Goal: Task Accomplishment & Management: Complete application form

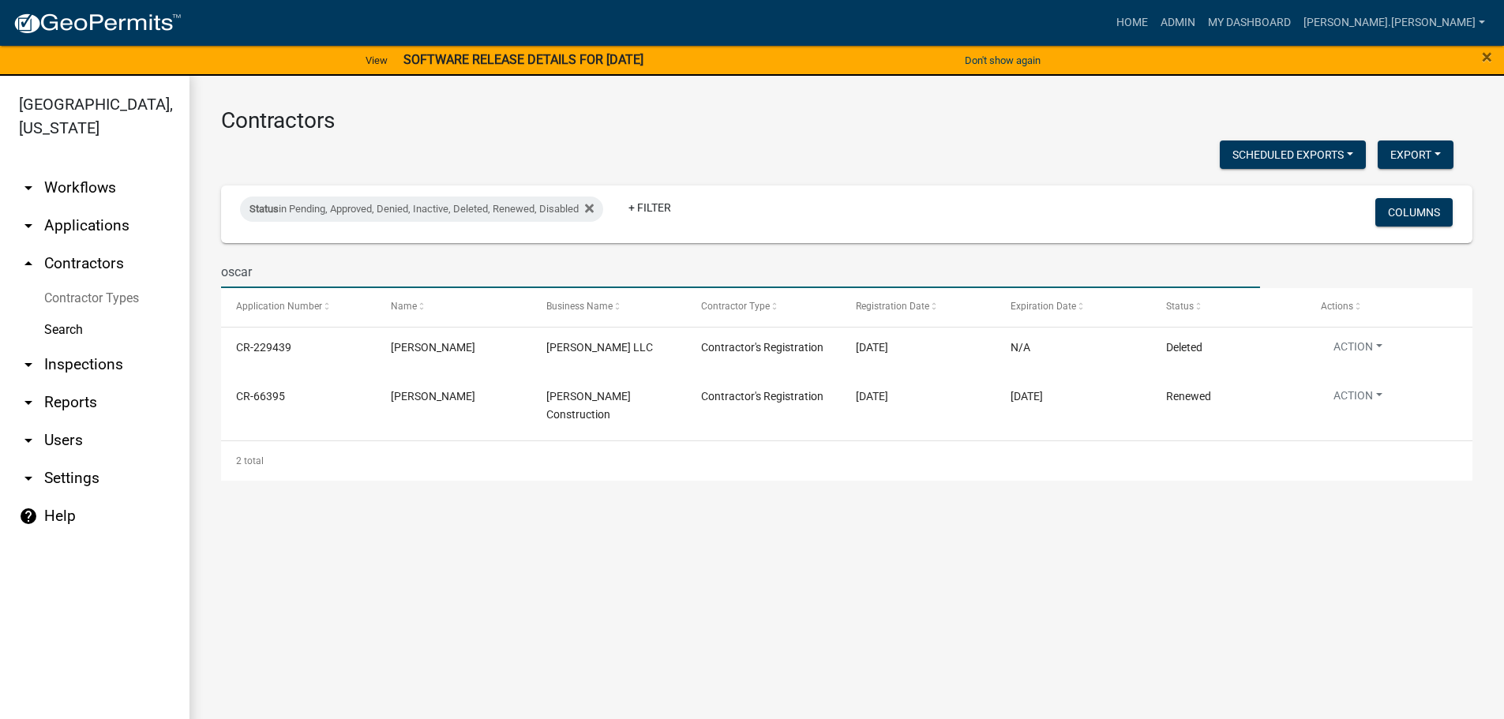
click at [269, 273] on input "oscar" at bounding box center [740, 272] width 1039 height 32
drag, startPoint x: 261, startPoint y: 273, endPoint x: 216, endPoint y: 269, distance: 46.0
click at [216, 269] on div "oscar" at bounding box center [740, 272] width 1063 height 32
type input "K [PERSON_NAME]"
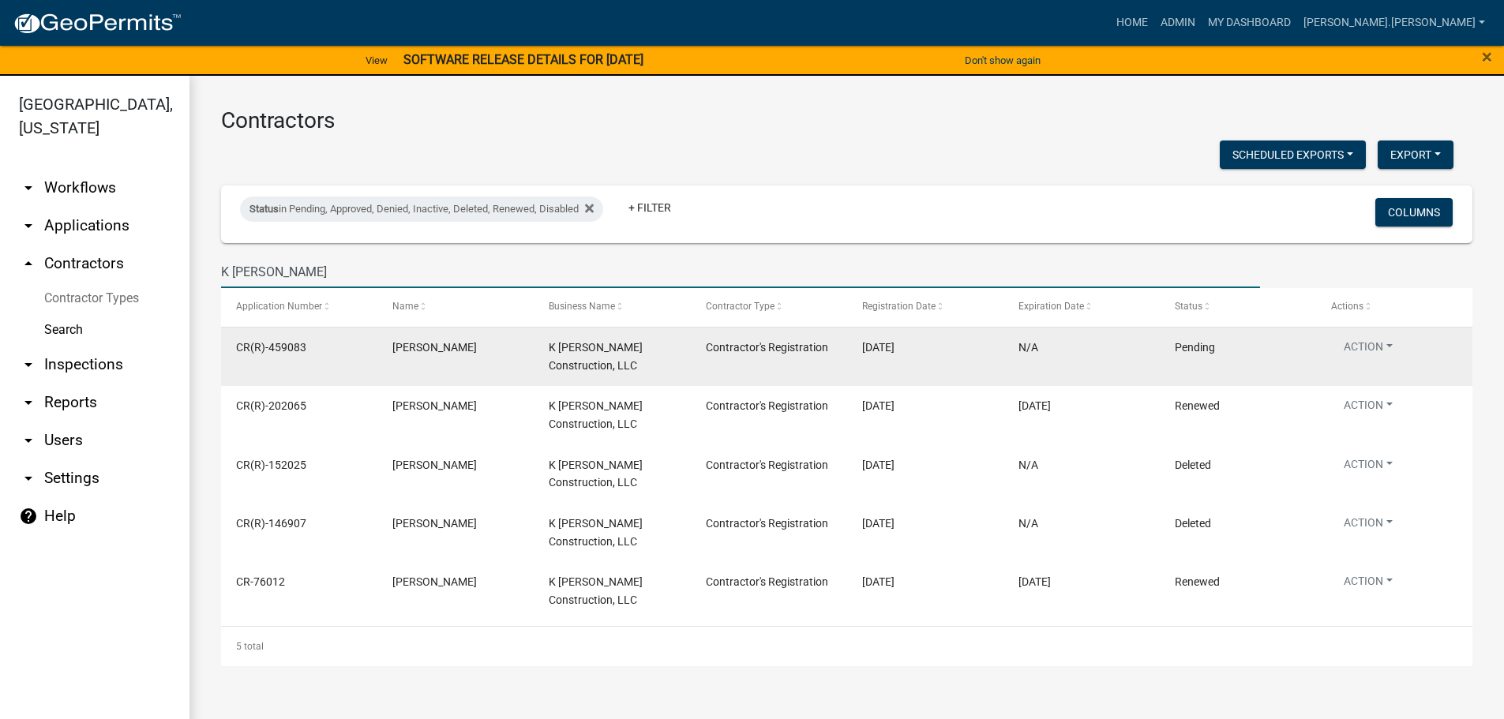
click at [1380, 362] on div "Action View Details View Application Renew Delete Disable Enable View Profile" at bounding box center [1394, 352] width 126 height 27
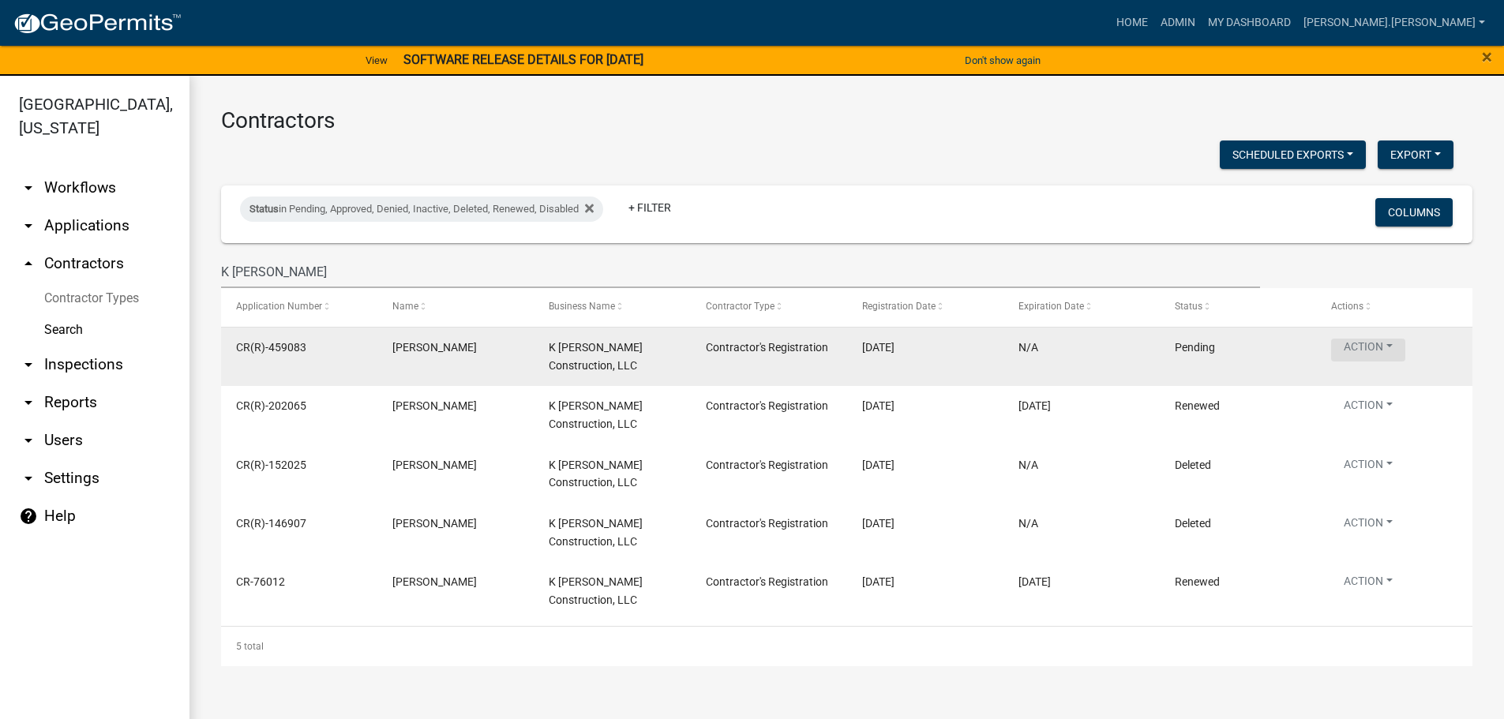
click at [1369, 354] on button "Action" at bounding box center [1368, 350] width 74 height 23
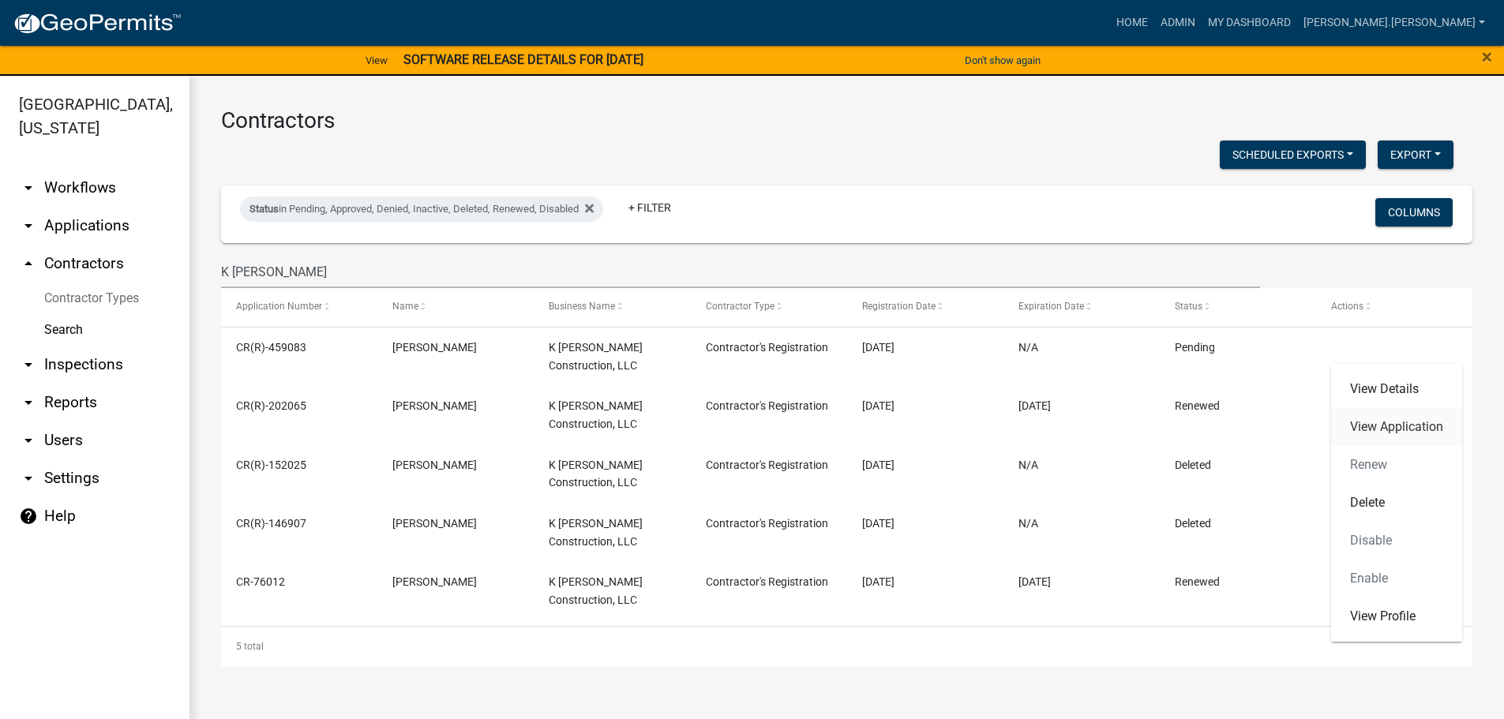
click at [1359, 432] on link "View Application" at bounding box center [1396, 427] width 131 height 38
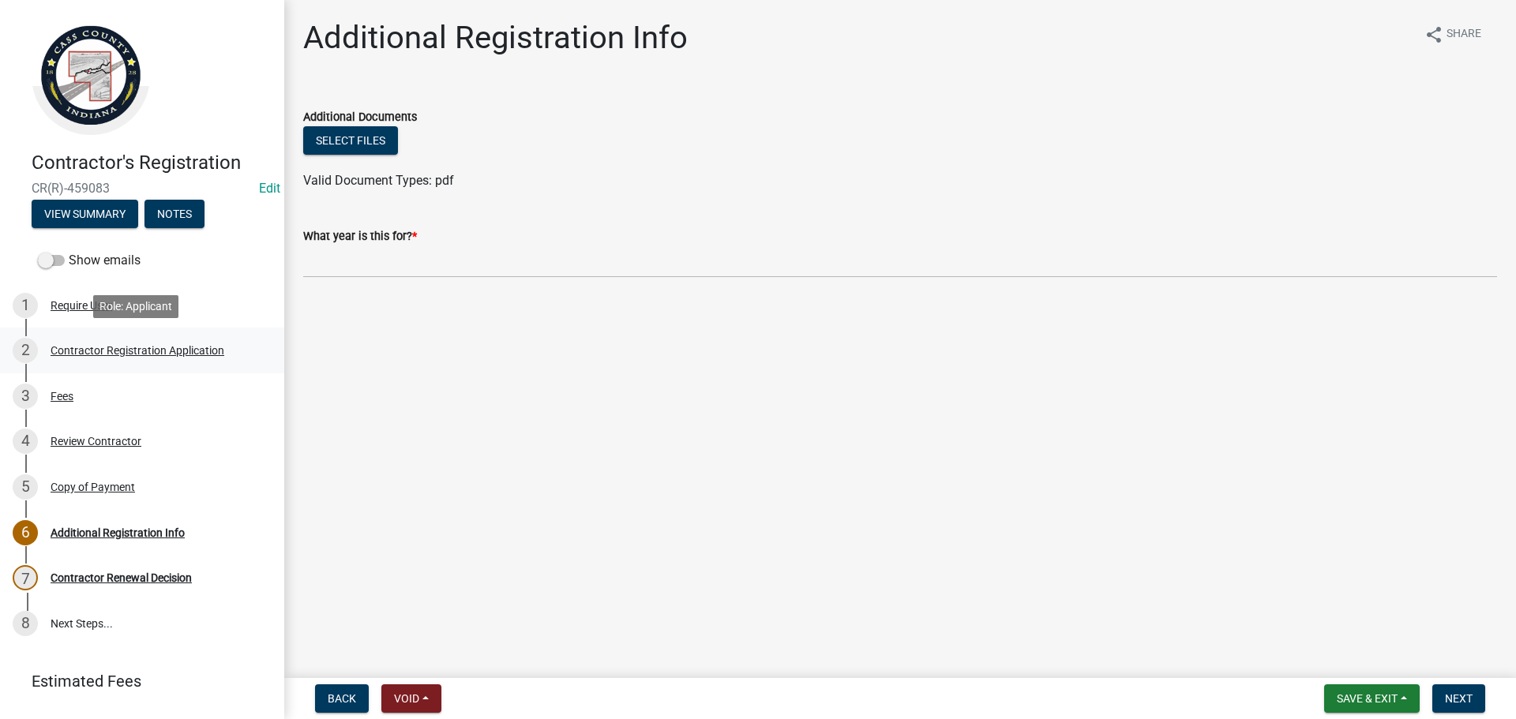
click at [122, 347] on div "Contractor Registration Application" at bounding box center [138, 350] width 174 height 11
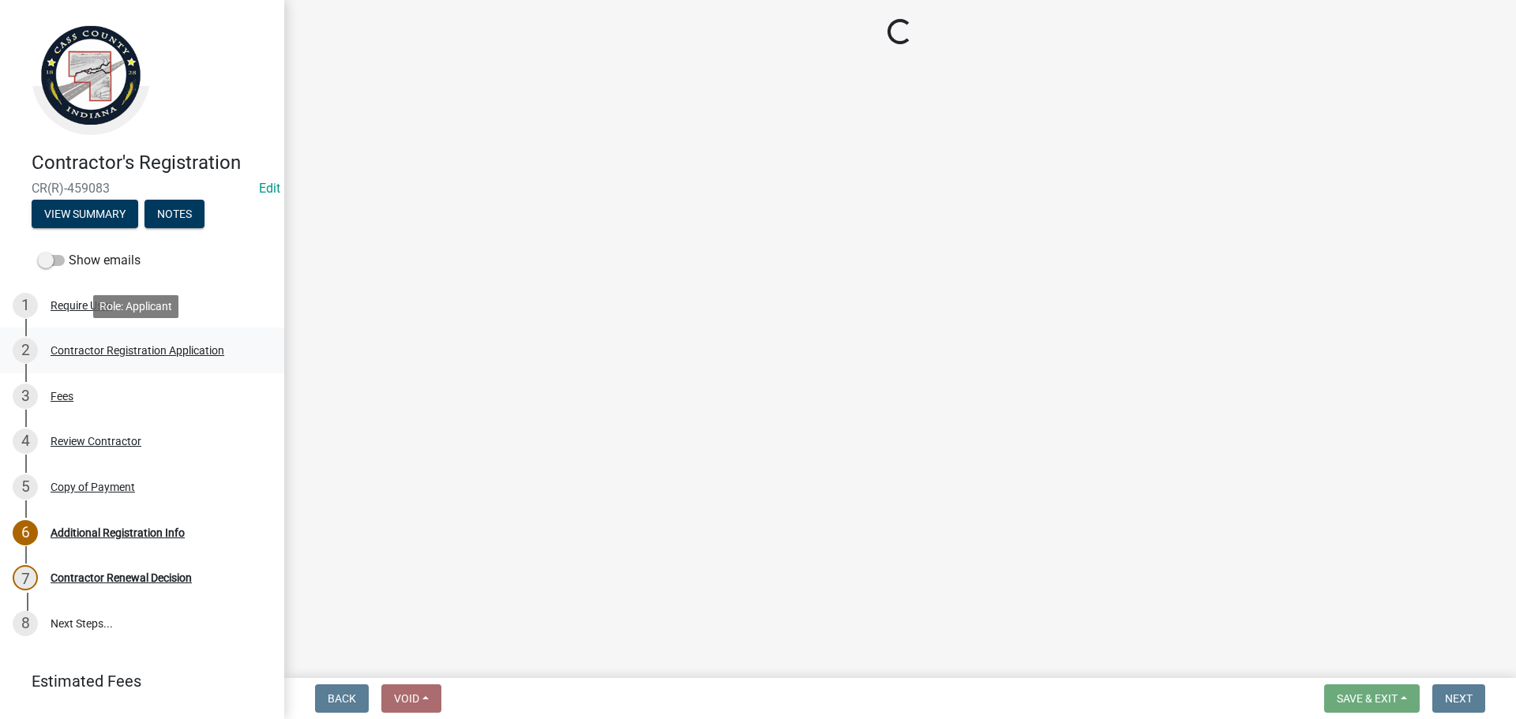
select select "IN"
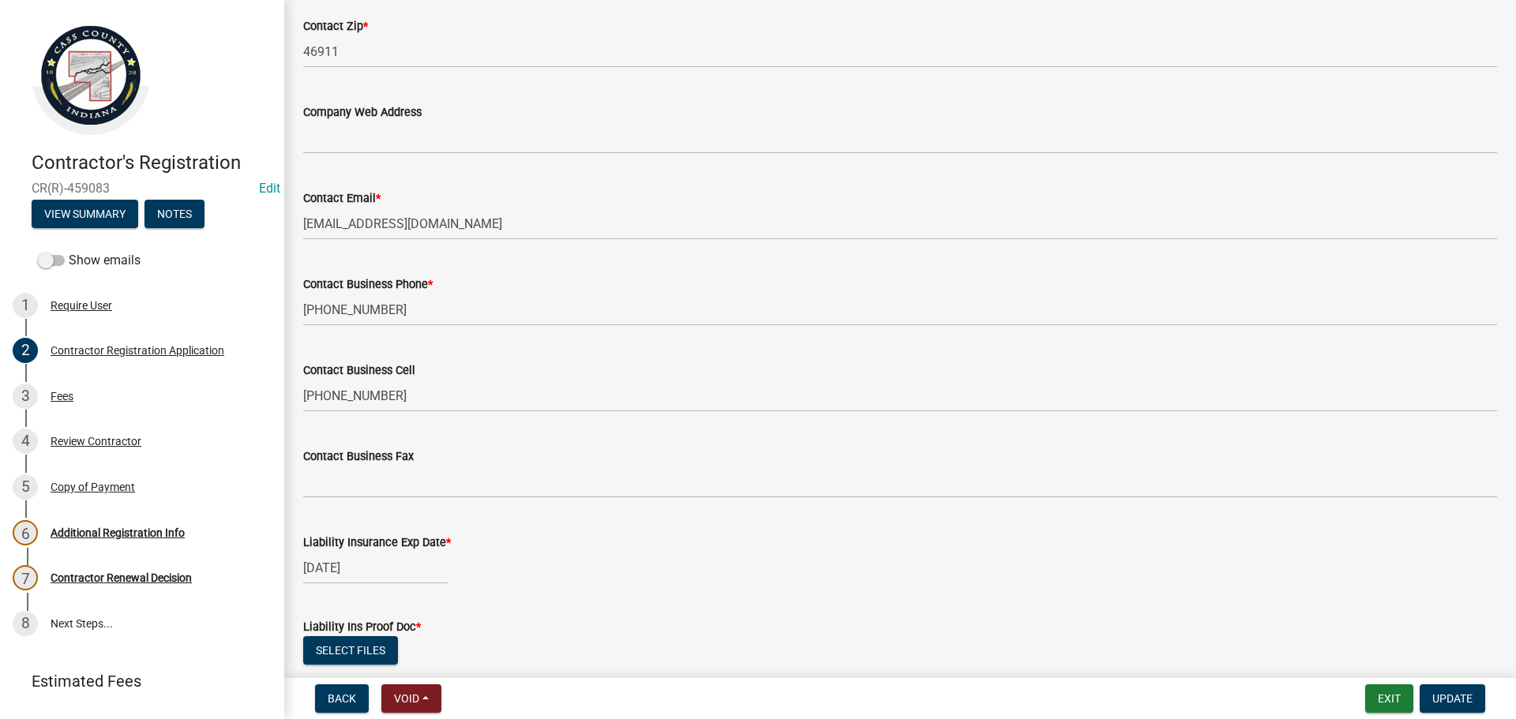
scroll to position [1261, 0]
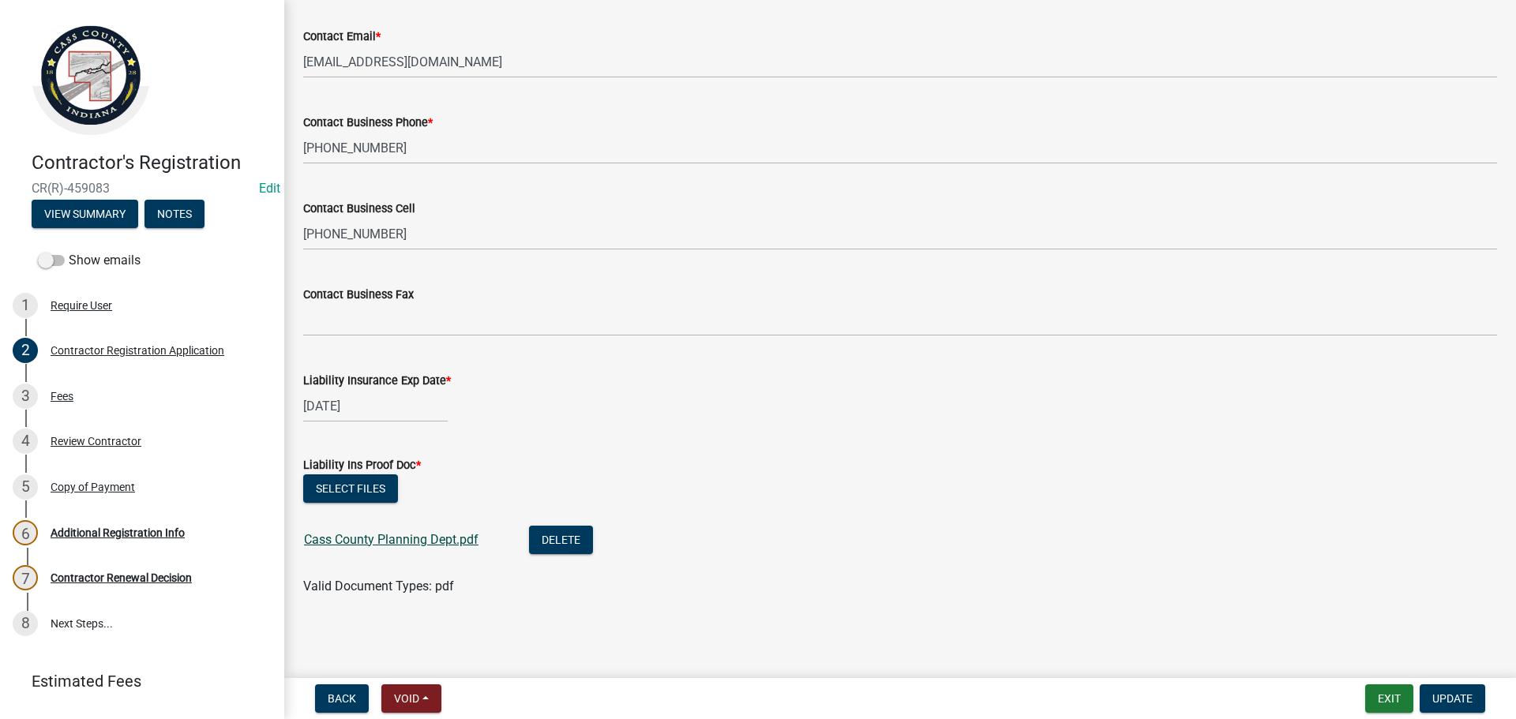
click at [343, 541] on link "Cass County Planning Dept.pdf" at bounding box center [391, 539] width 175 height 15
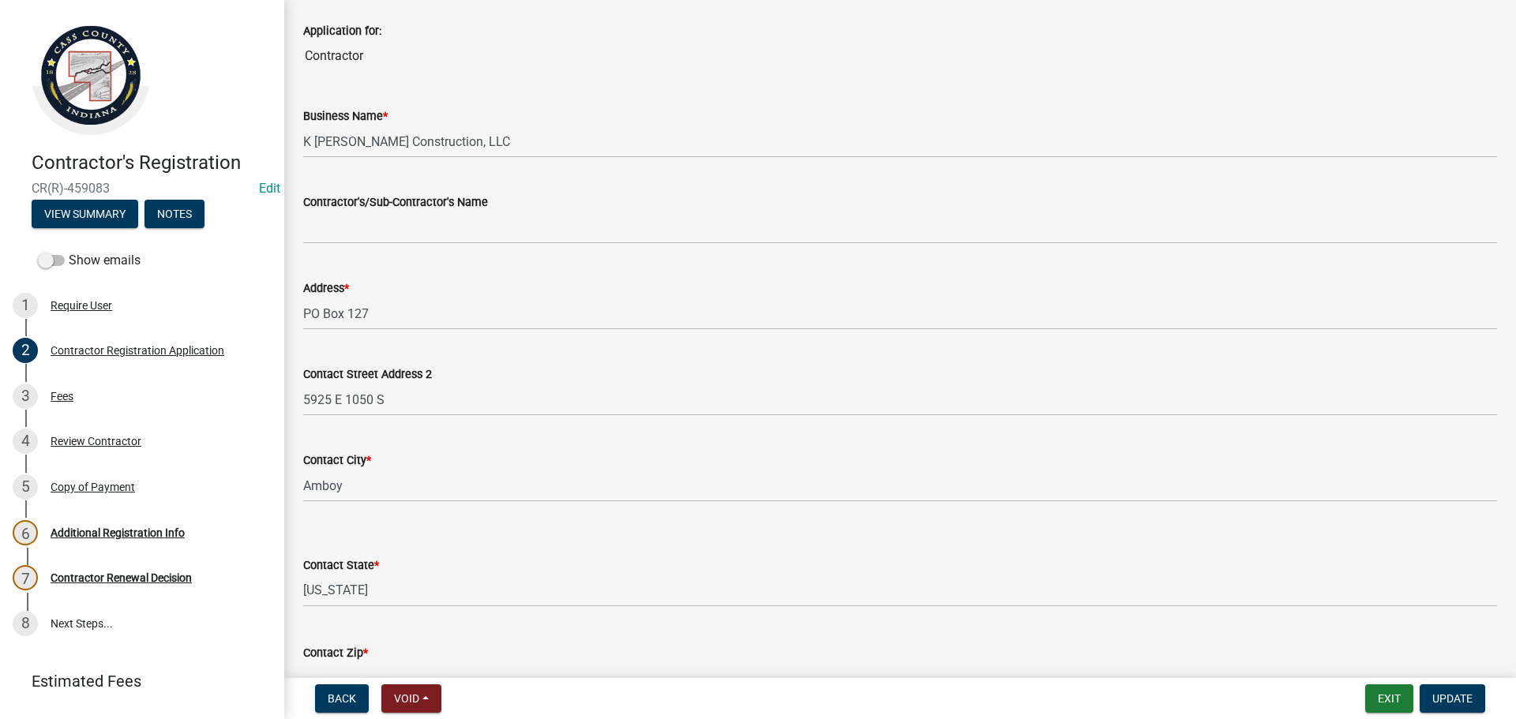
scroll to position [471, 0]
drag, startPoint x: 907, startPoint y: 384, endPoint x: 753, endPoint y: 97, distance: 325.4
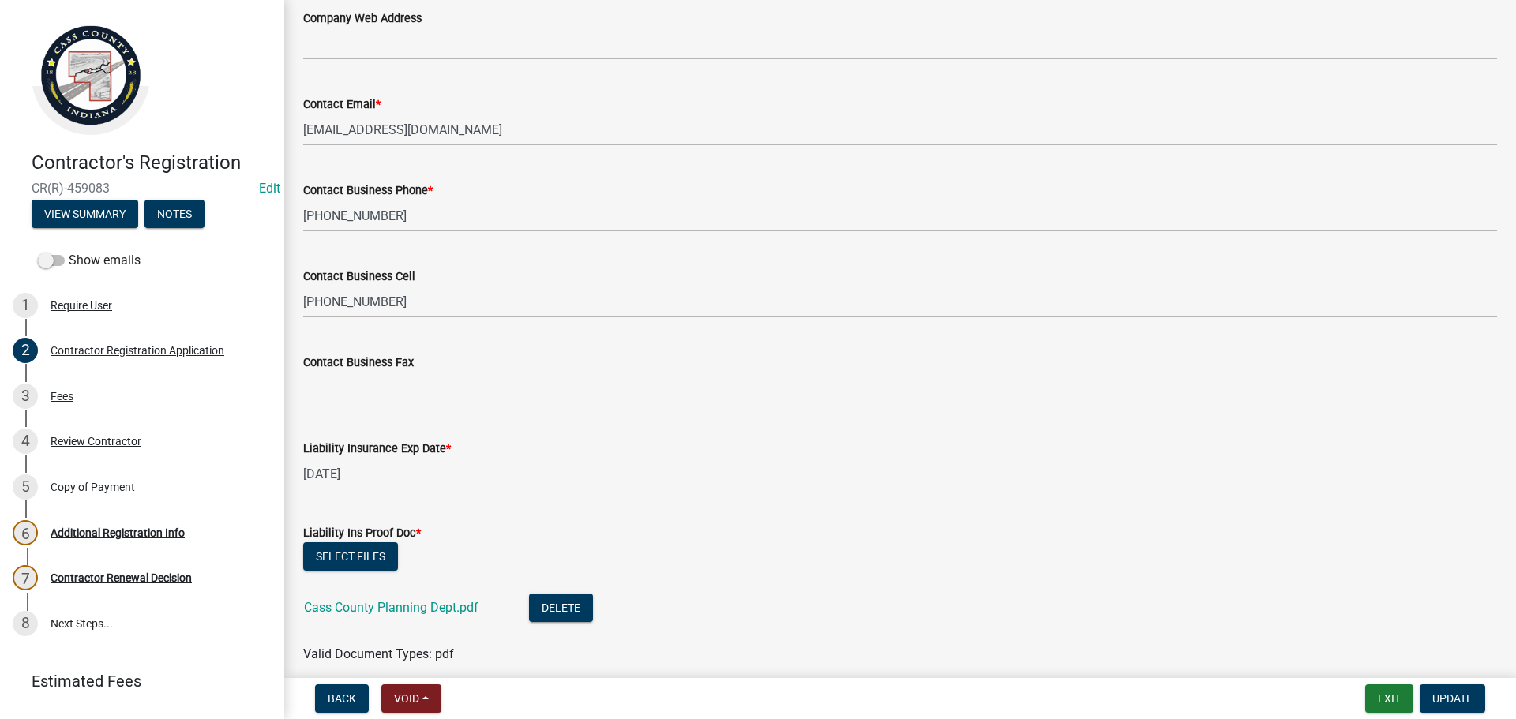
scroll to position [1103, 0]
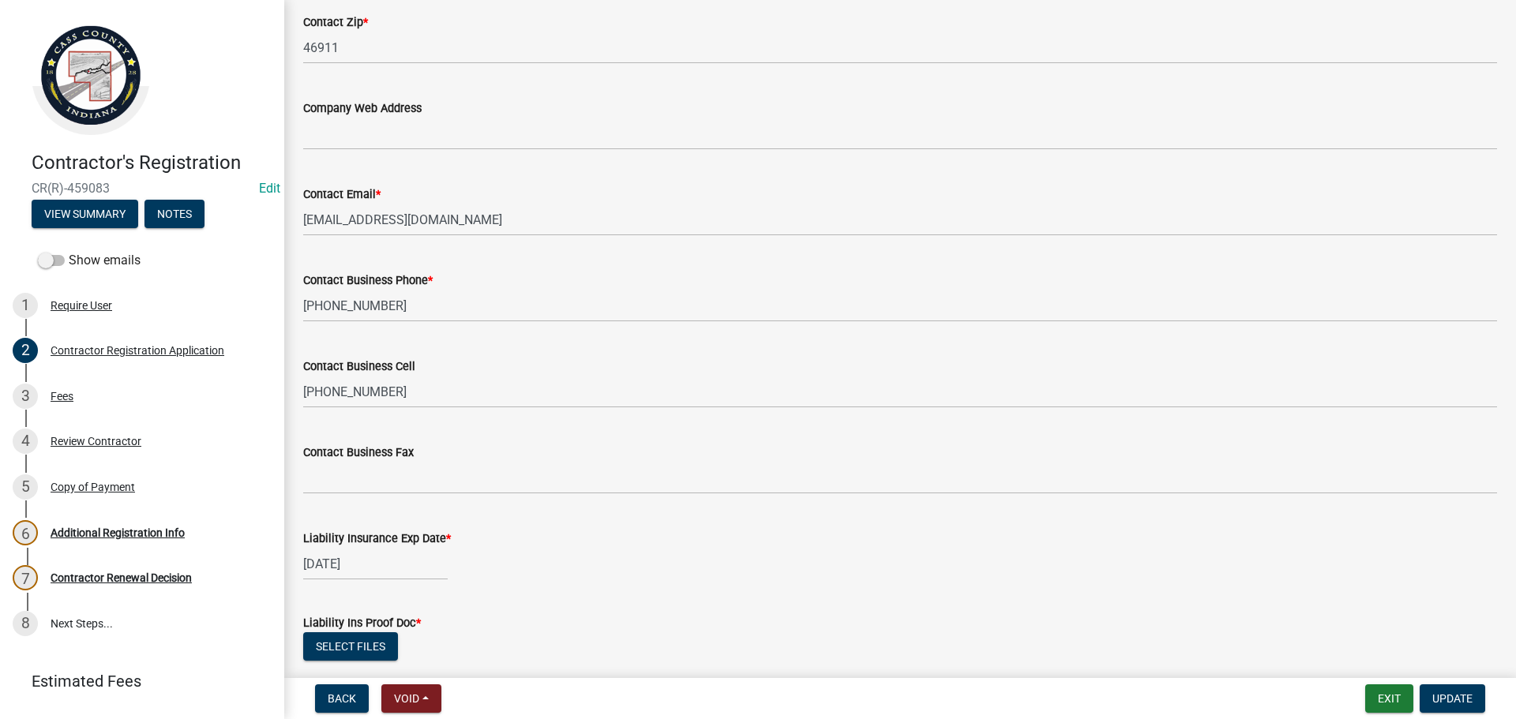
drag, startPoint x: 637, startPoint y: 396, endPoint x: 936, endPoint y: 70, distance: 442.1
click at [117, 492] on div "Copy of Payment" at bounding box center [93, 487] width 84 height 11
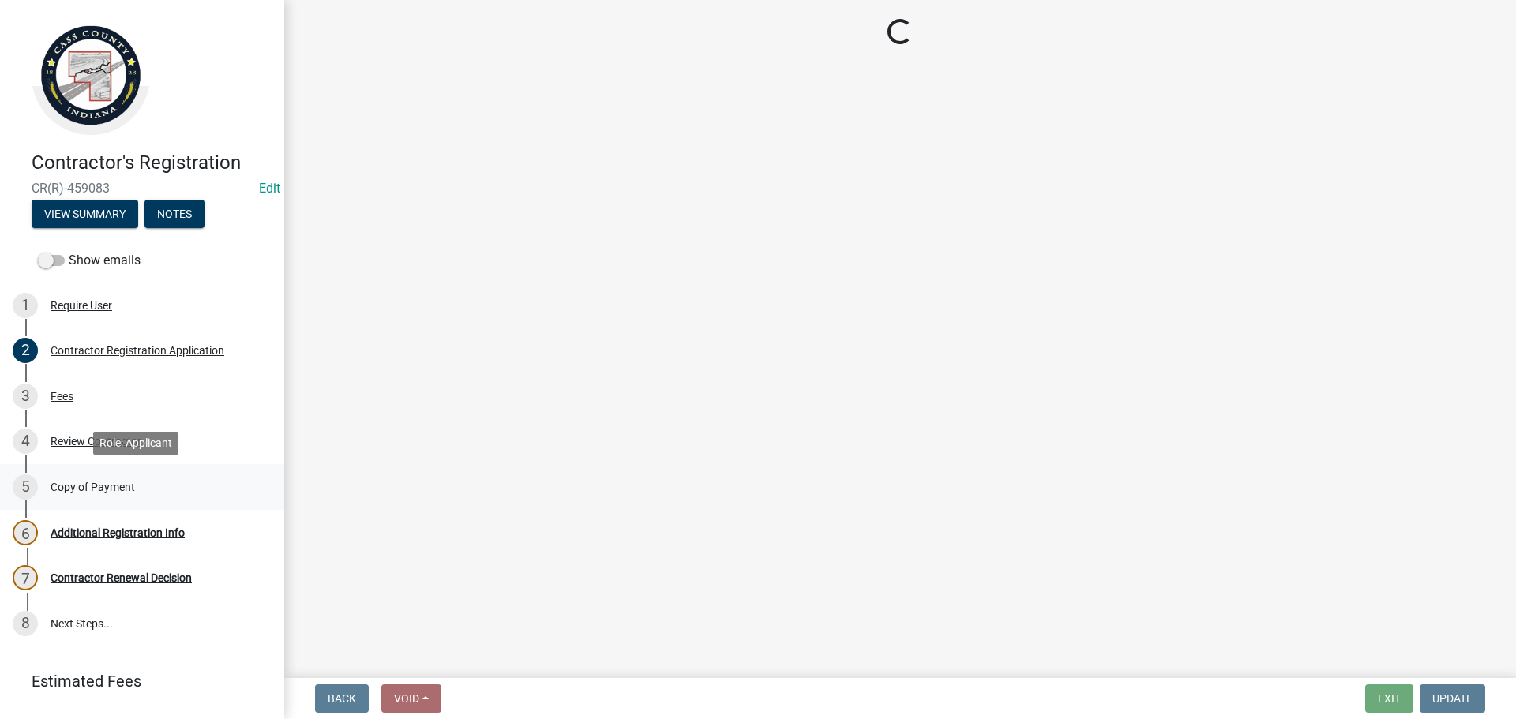
scroll to position [0, 0]
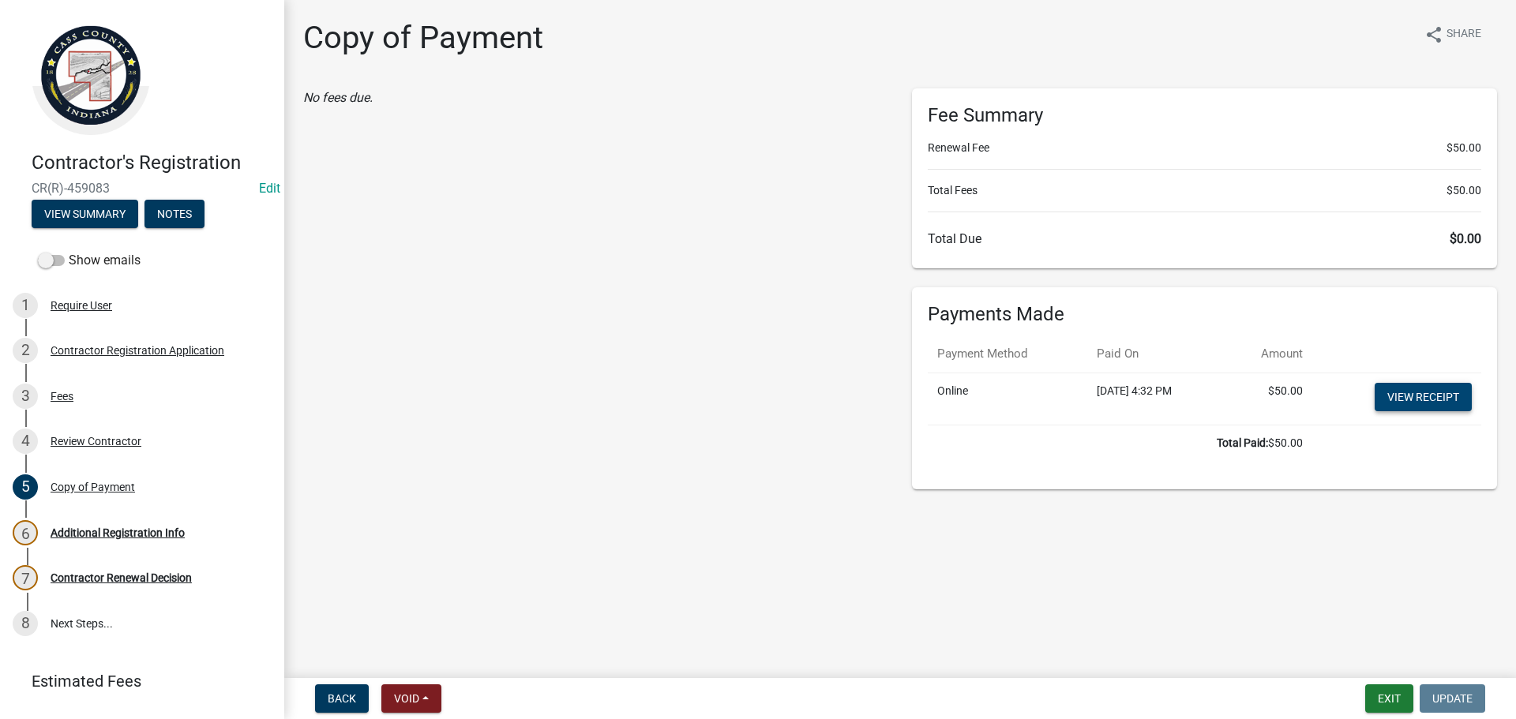
click at [1421, 402] on link "View receipt" at bounding box center [1423, 397] width 97 height 28
click at [112, 487] on div "Copy of Payment" at bounding box center [93, 487] width 84 height 11
click at [98, 300] on div "Require User" at bounding box center [82, 305] width 62 height 11
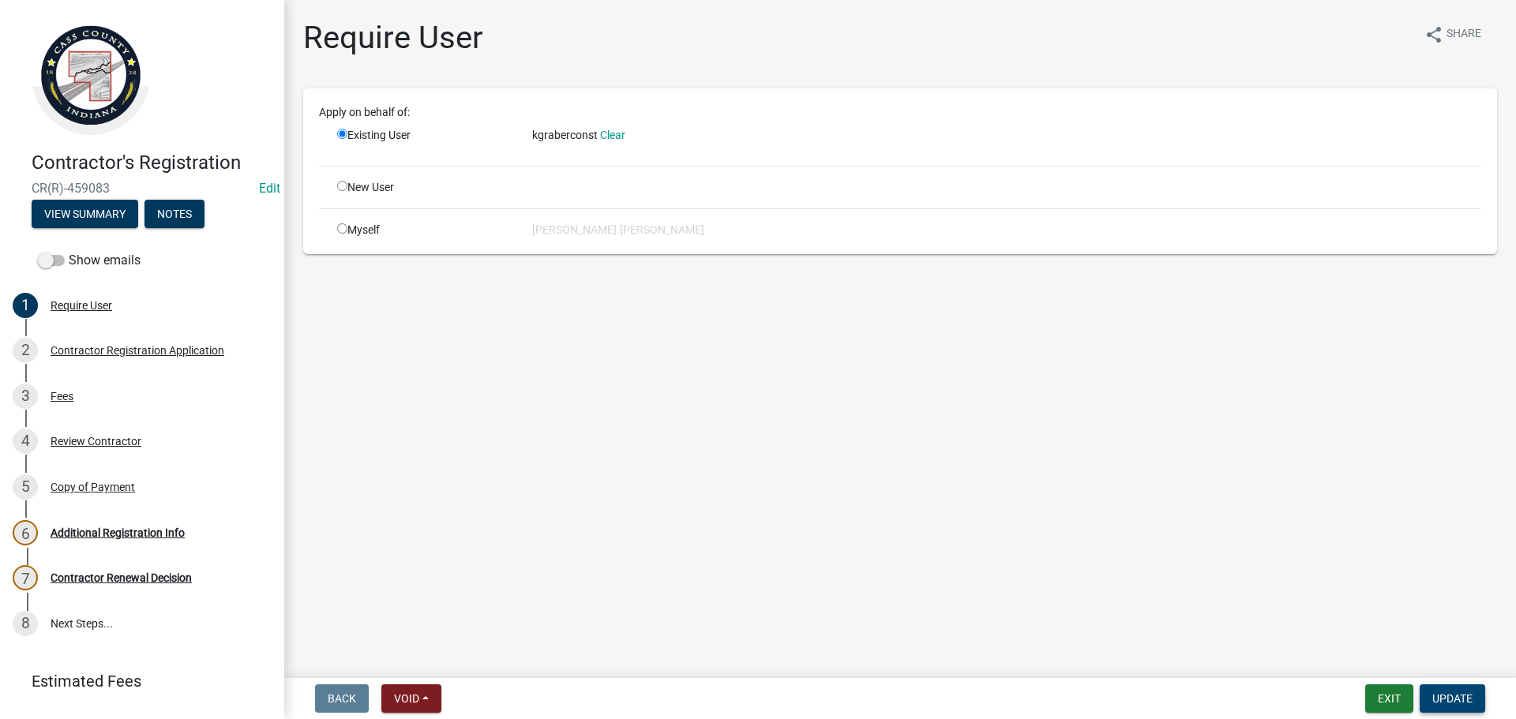
click at [1455, 700] on span "Update" at bounding box center [1453, 699] width 40 height 13
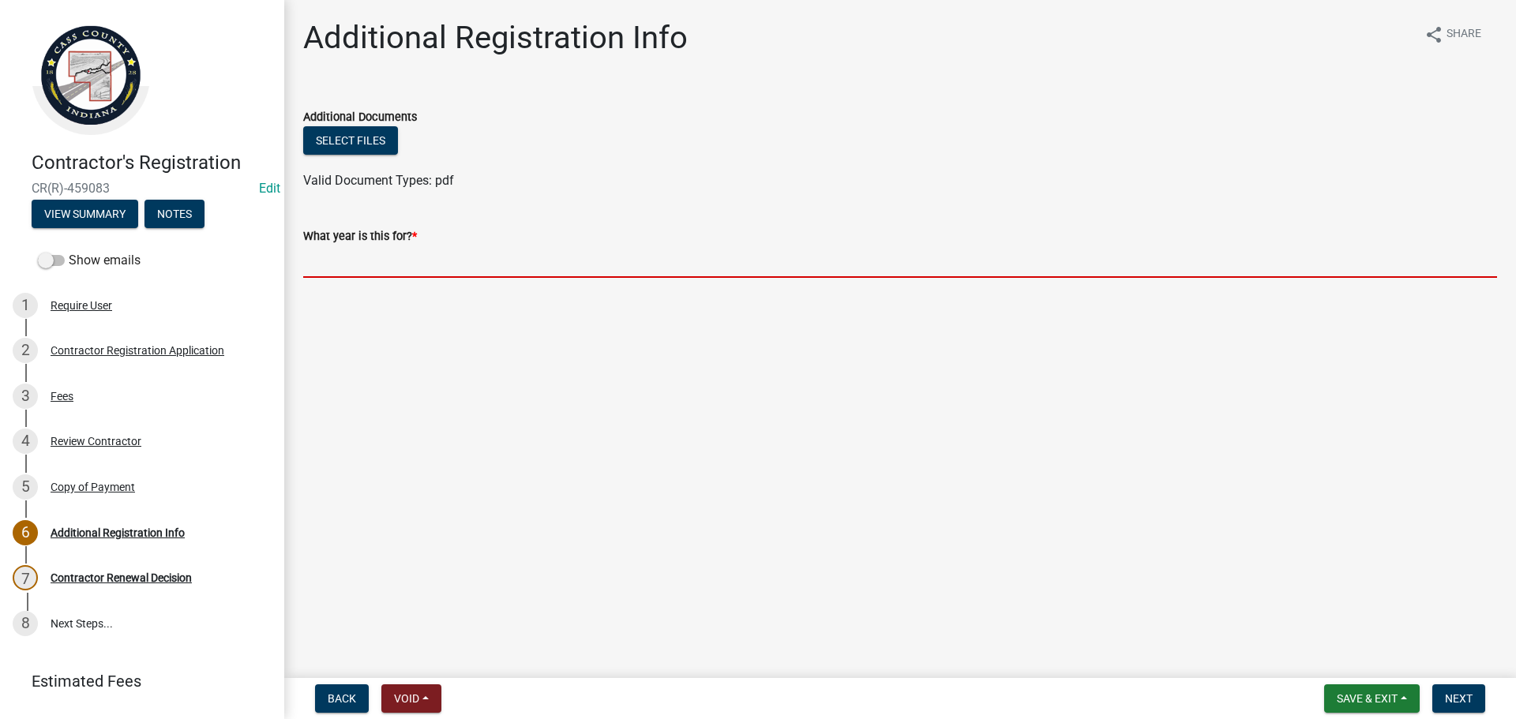
click at [374, 271] on input "text" at bounding box center [900, 262] width 1194 height 32
type input "2025"
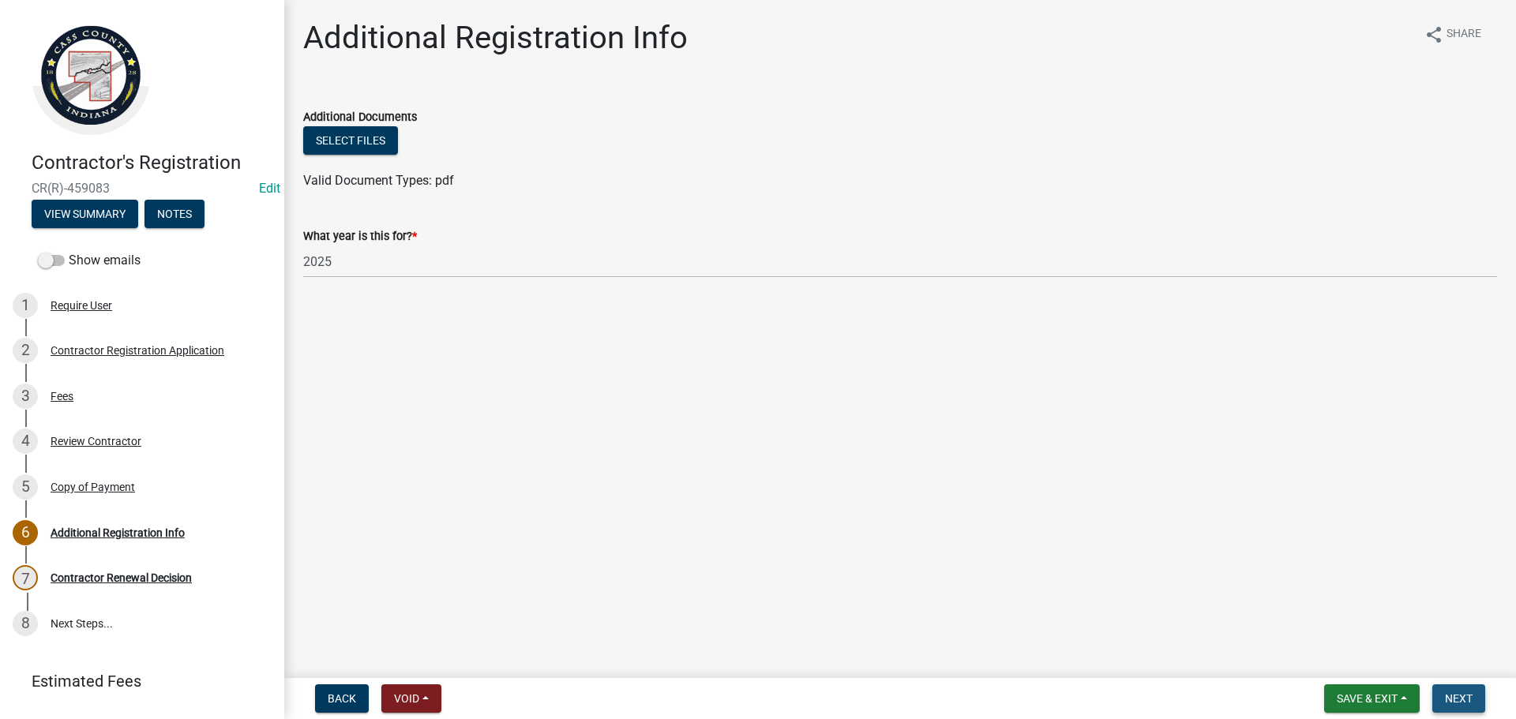
click at [1451, 704] on span "Next" at bounding box center [1459, 699] width 28 height 13
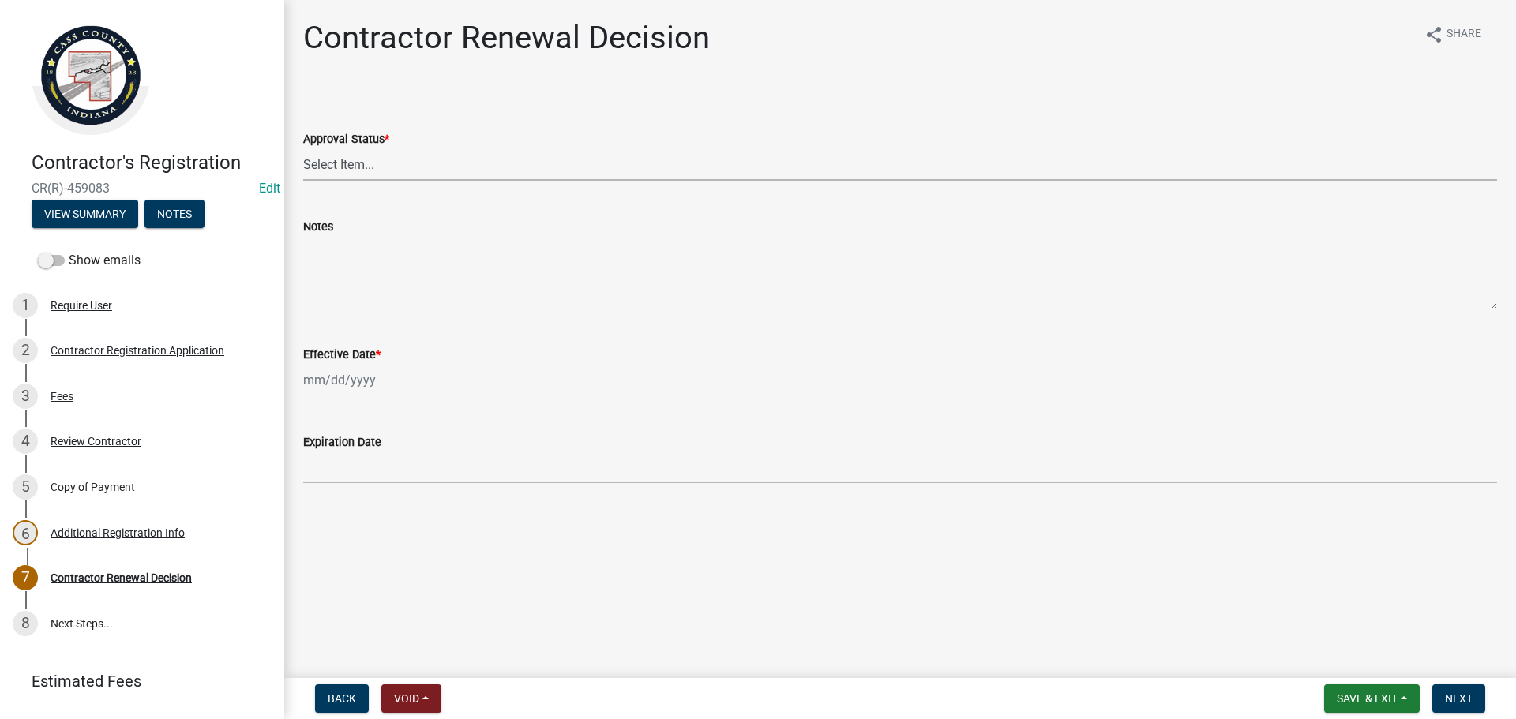
click at [335, 161] on select "Select Item... Approved Denied" at bounding box center [900, 164] width 1194 height 32
click at [303, 148] on select "Select Item... Approved Denied" at bounding box center [900, 164] width 1194 height 32
select select "30db8998-795d-4bbe-8e49-f1ade8865815"
click at [337, 384] on div at bounding box center [375, 380] width 145 height 32
select select "9"
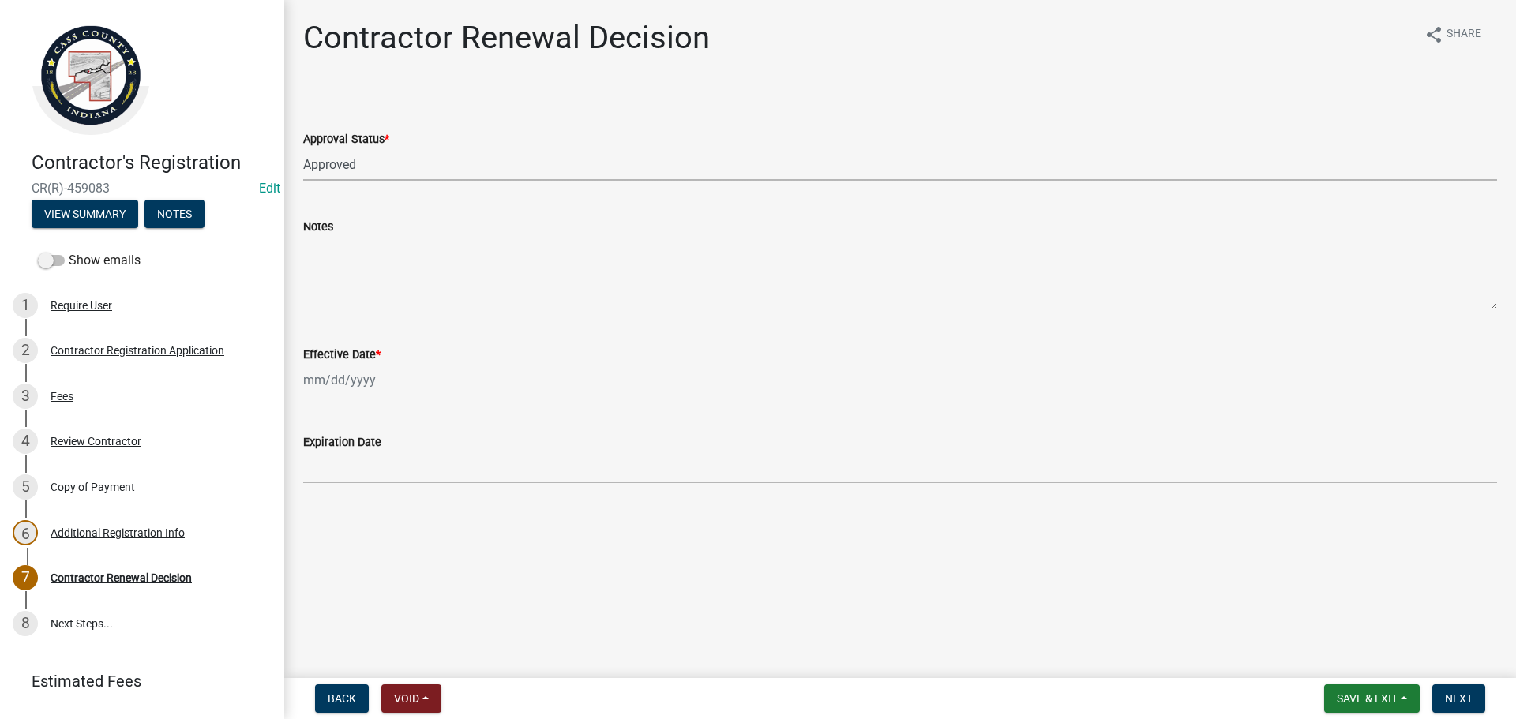
select select "2025"
click at [317, 407] on button "Previous month" at bounding box center [319, 413] width 19 height 25
select select "8"
click at [346, 487] on div "5" at bounding box center [344, 489] width 25 height 25
type input "[DATE]"
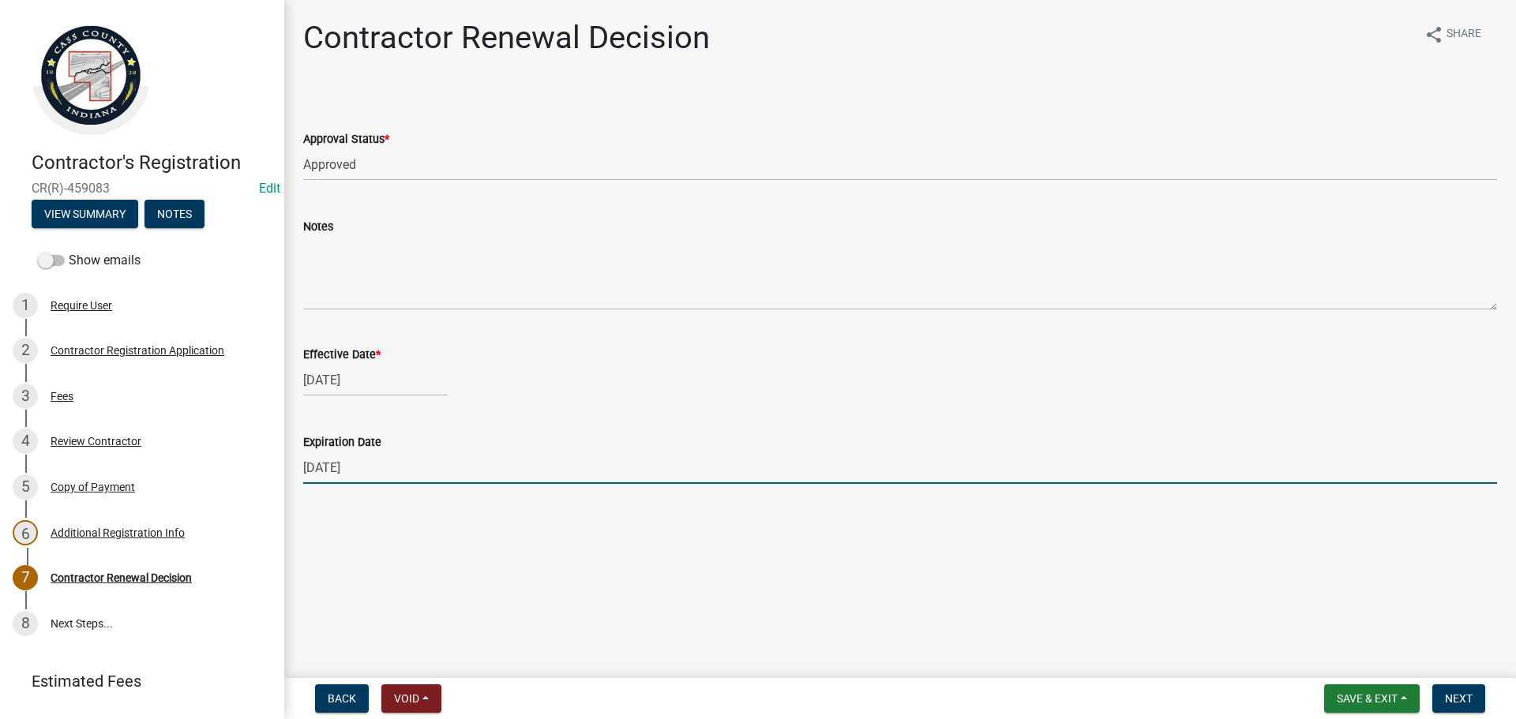
drag, startPoint x: 380, startPoint y: 461, endPoint x: 323, endPoint y: 451, distance: 57.8
click at [287, 463] on div "Contractor Renewal Decision share Share Approval Status * Select Item... Approv…" at bounding box center [900, 266] width 1232 height 494
type input "[DATE]"
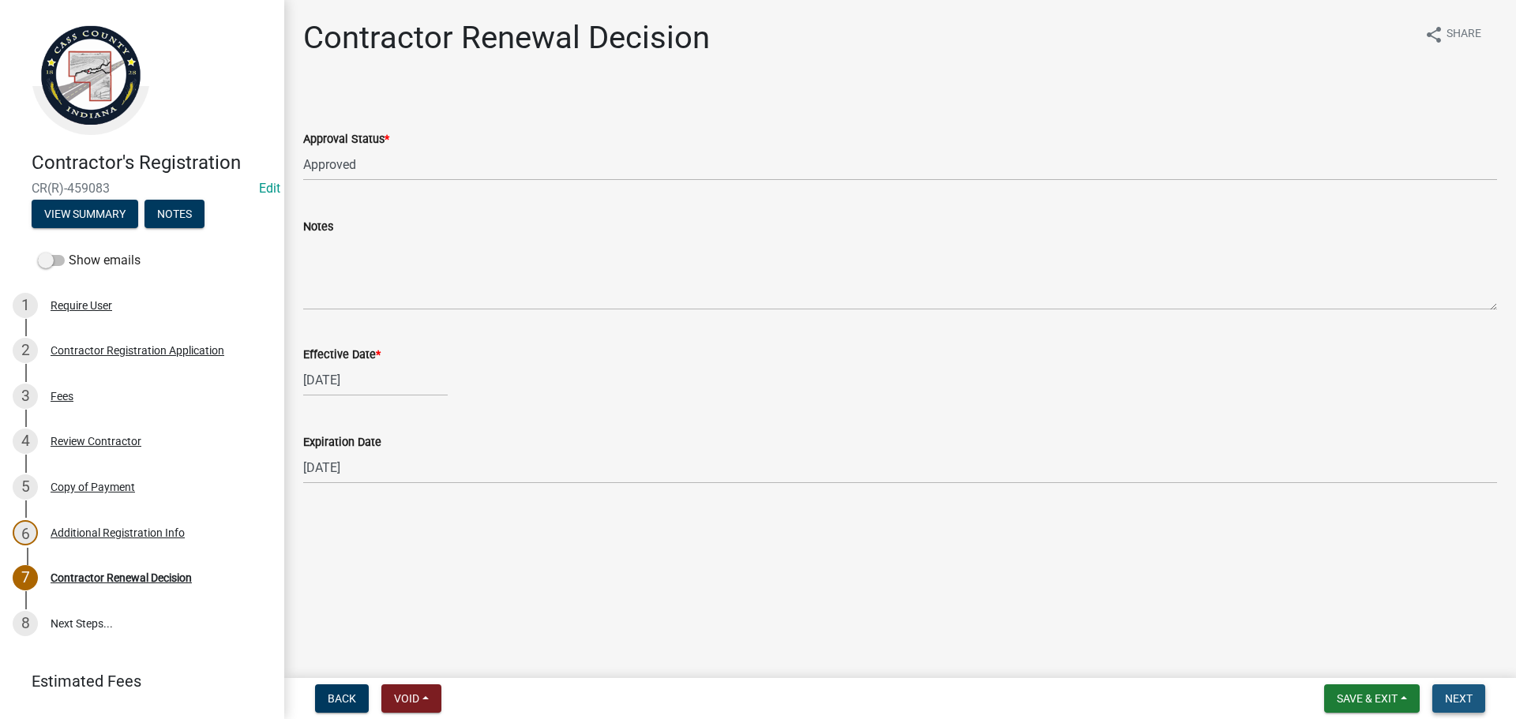
click at [1461, 696] on span "Next" at bounding box center [1459, 699] width 28 height 13
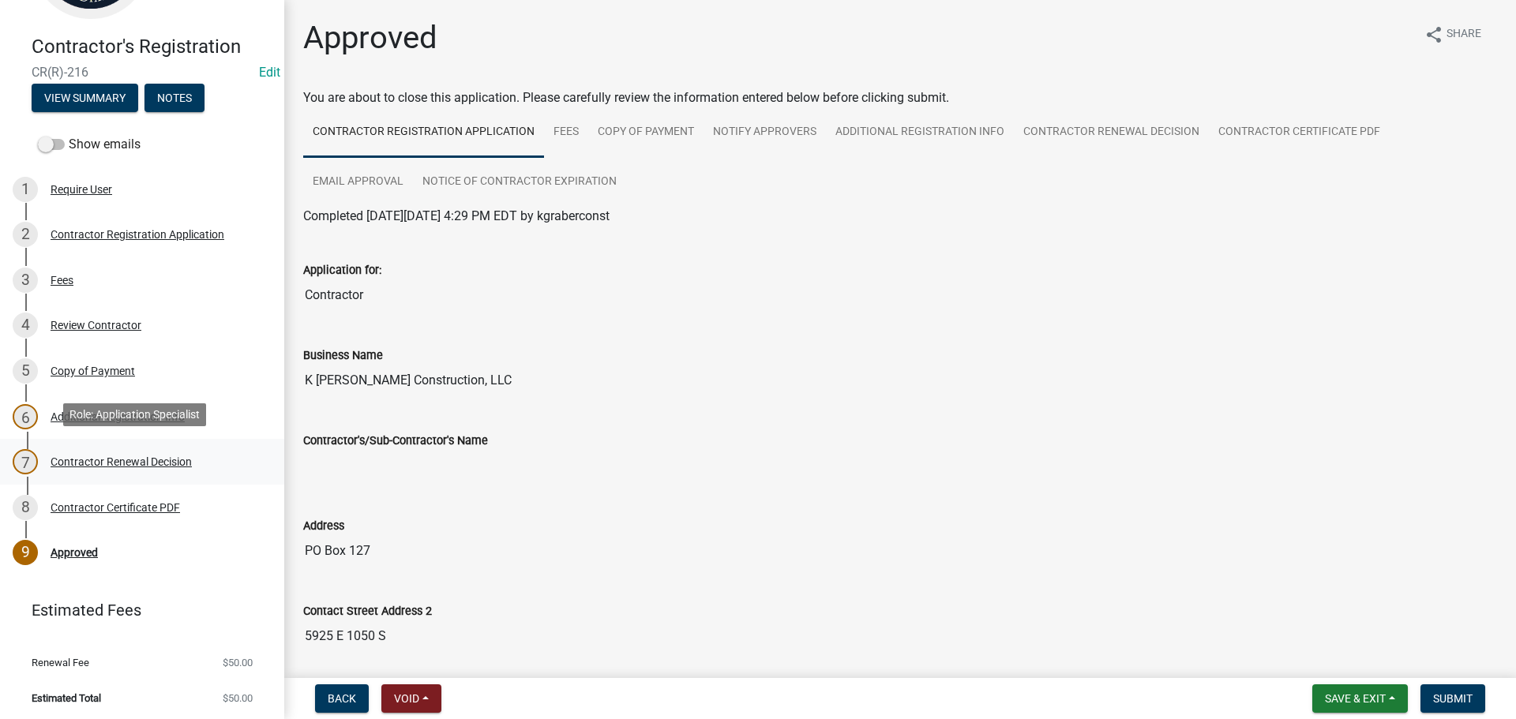
scroll to position [119, 0]
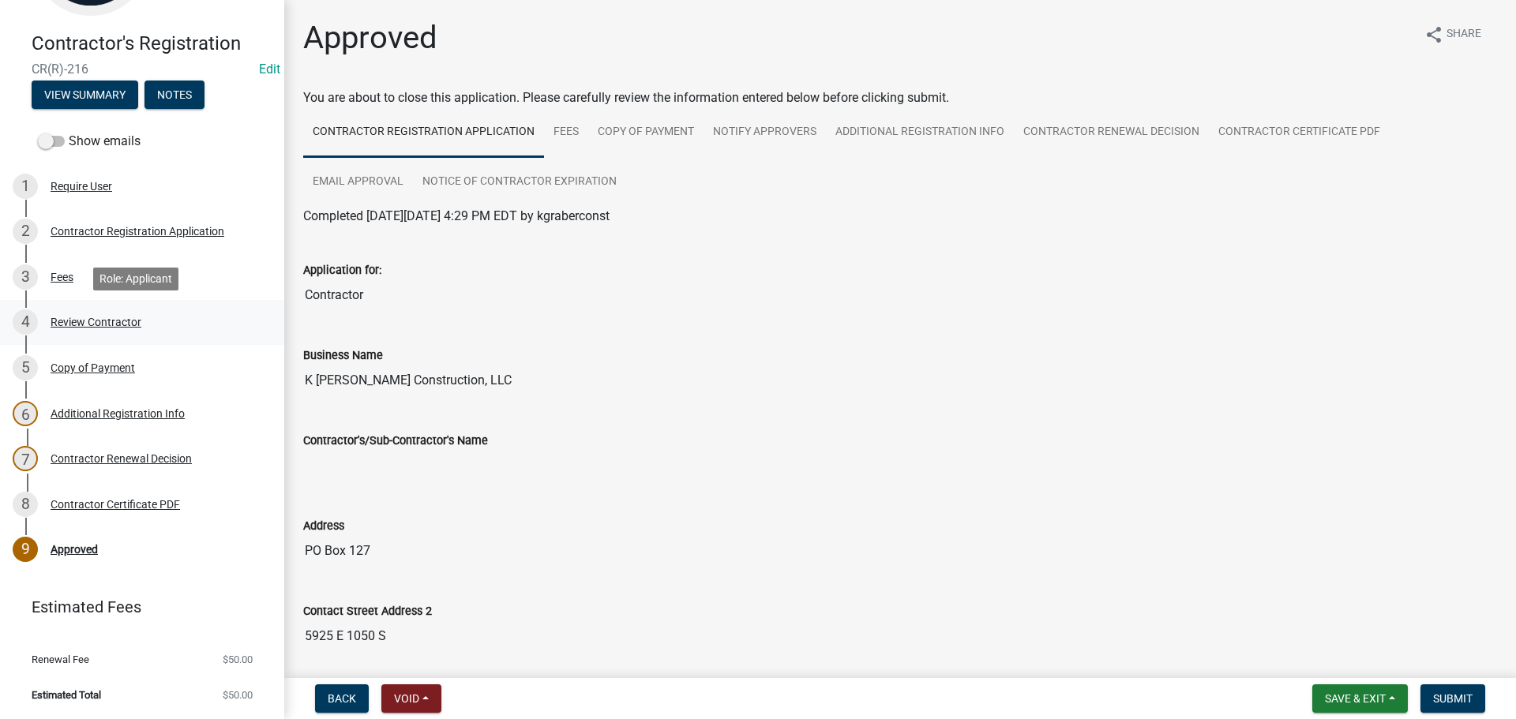
click at [84, 321] on div "Review Contractor" at bounding box center [96, 322] width 91 height 11
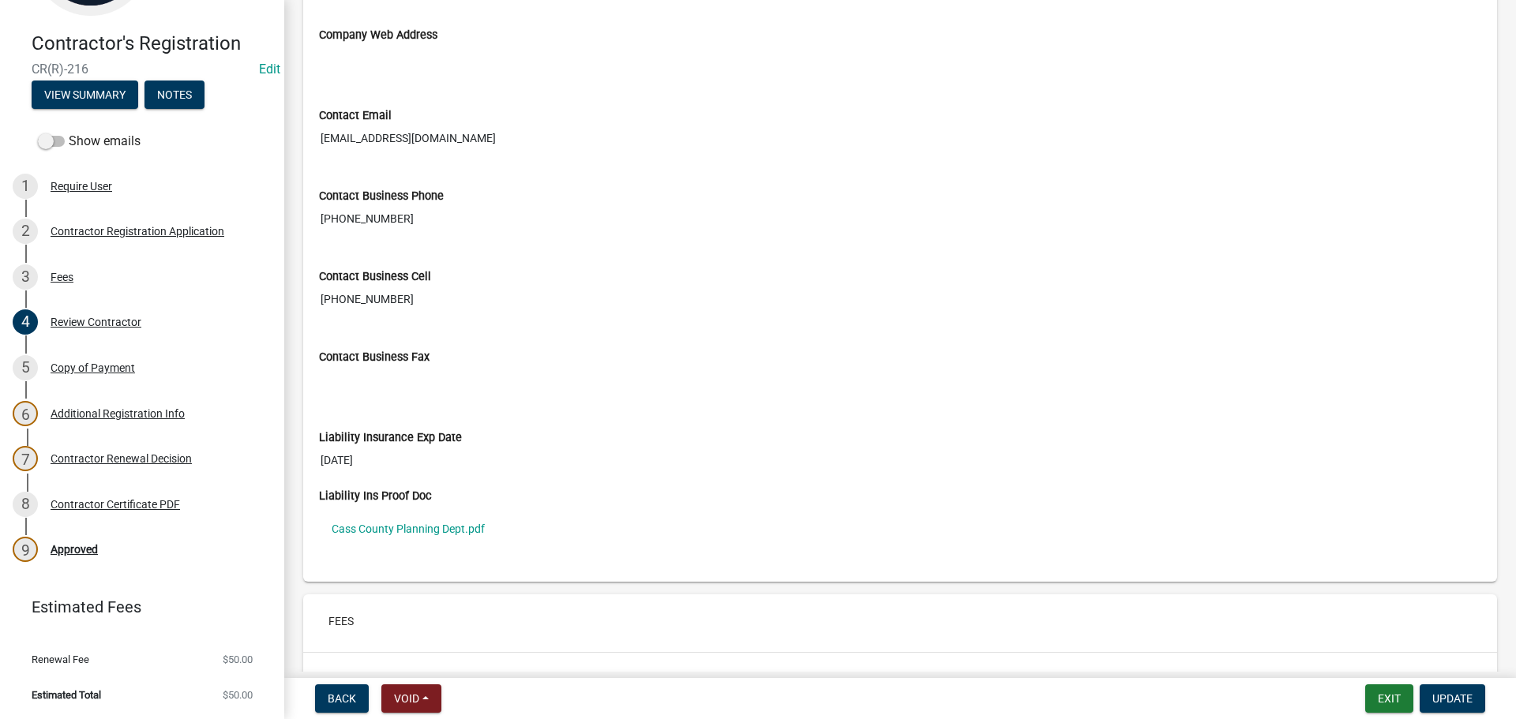
scroll to position [1421, 0]
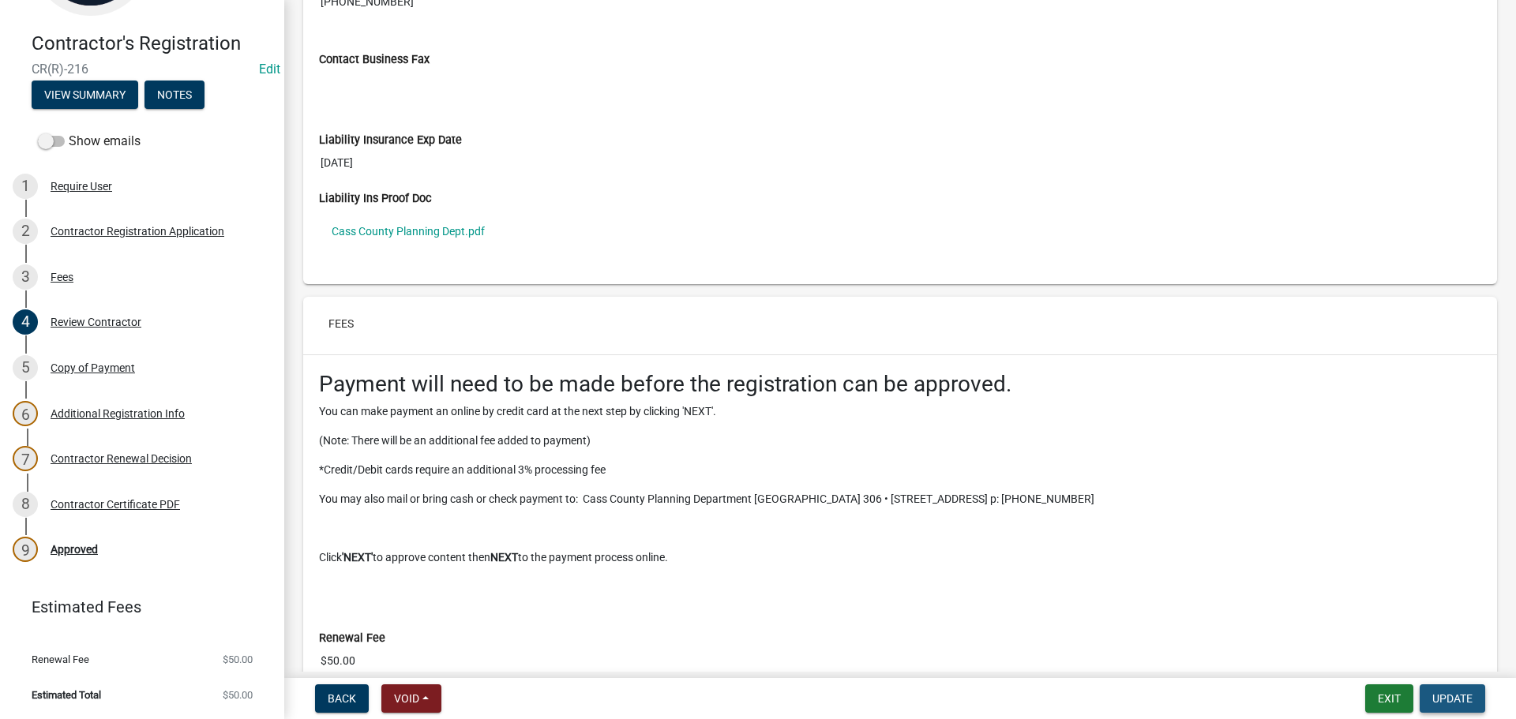
click at [1462, 691] on button "Update" at bounding box center [1453, 699] width 66 height 28
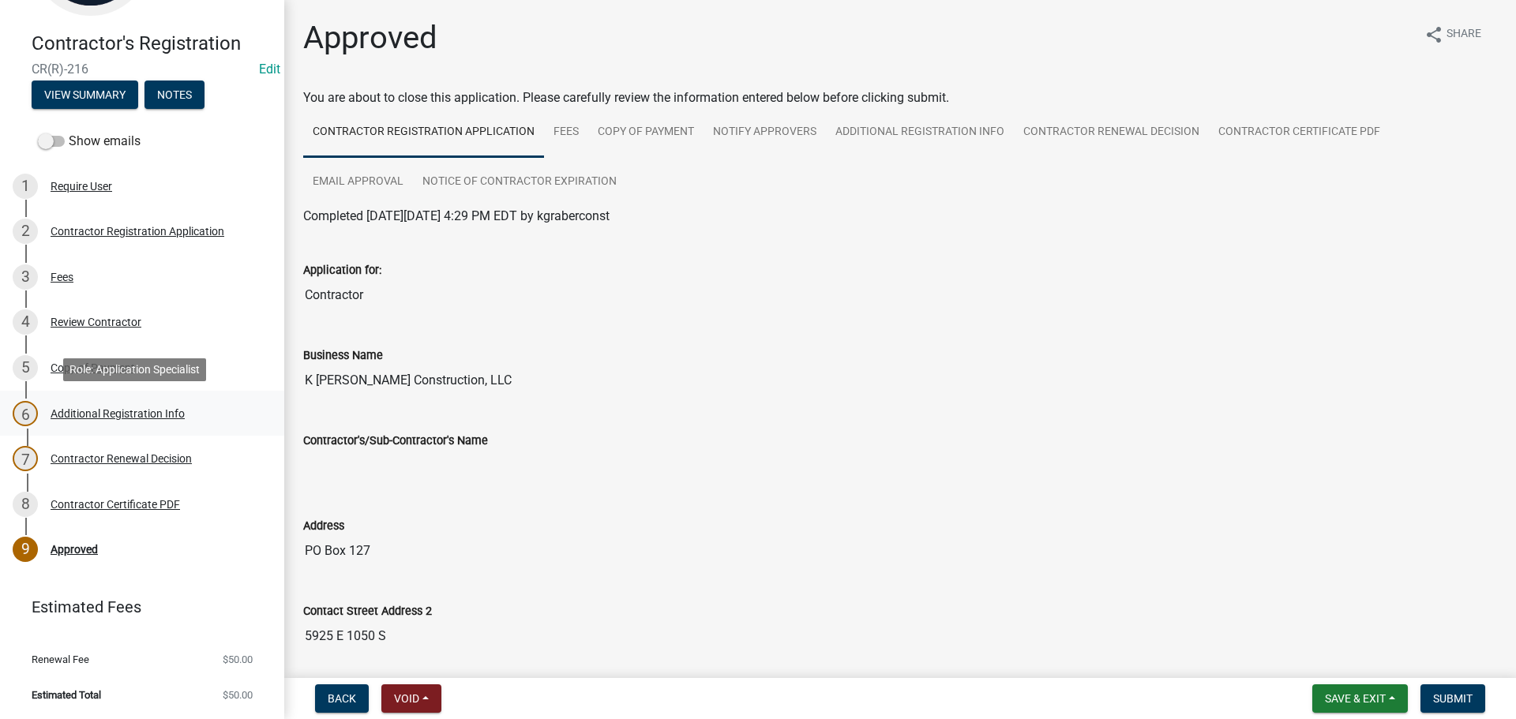
click at [101, 411] on div "Additional Registration Info" at bounding box center [118, 413] width 134 height 11
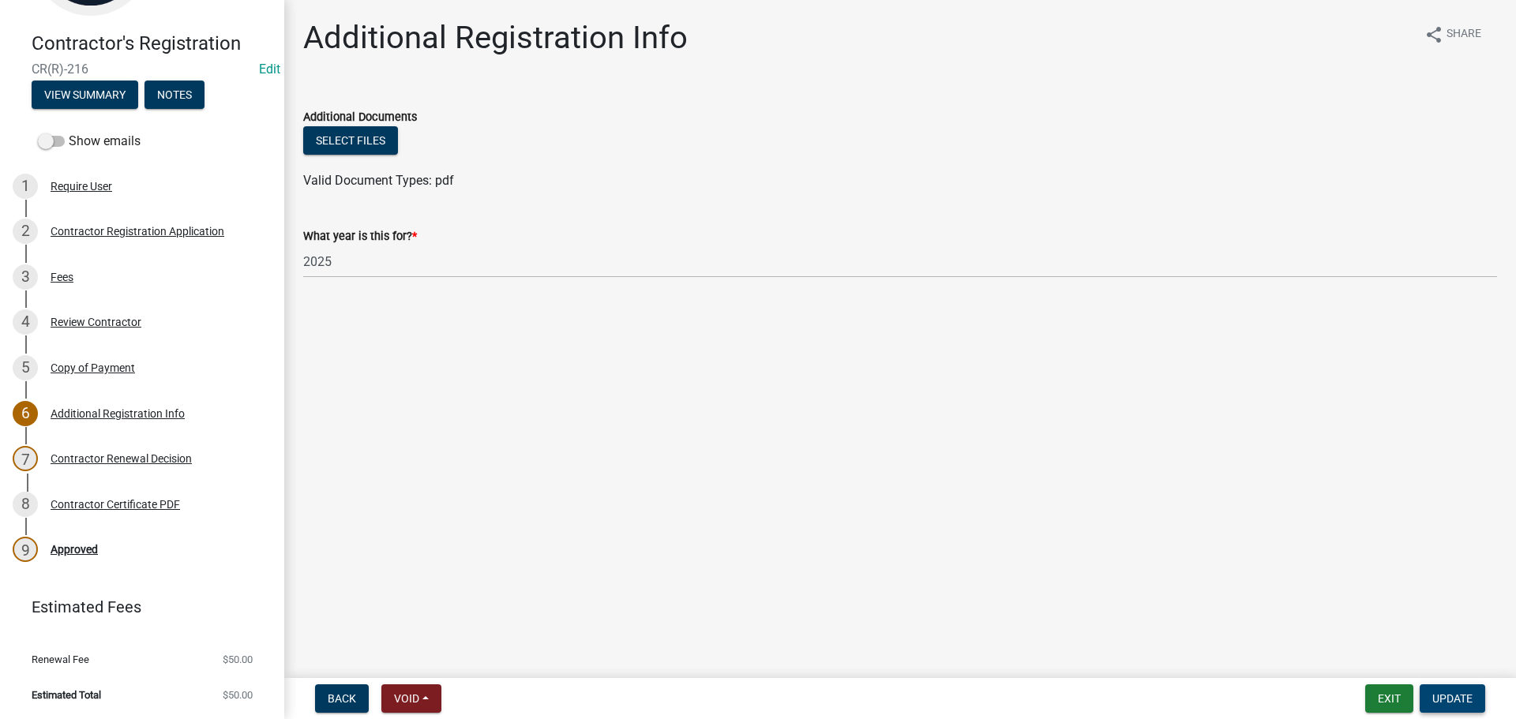
click at [1462, 694] on span "Update" at bounding box center [1453, 699] width 40 height 13
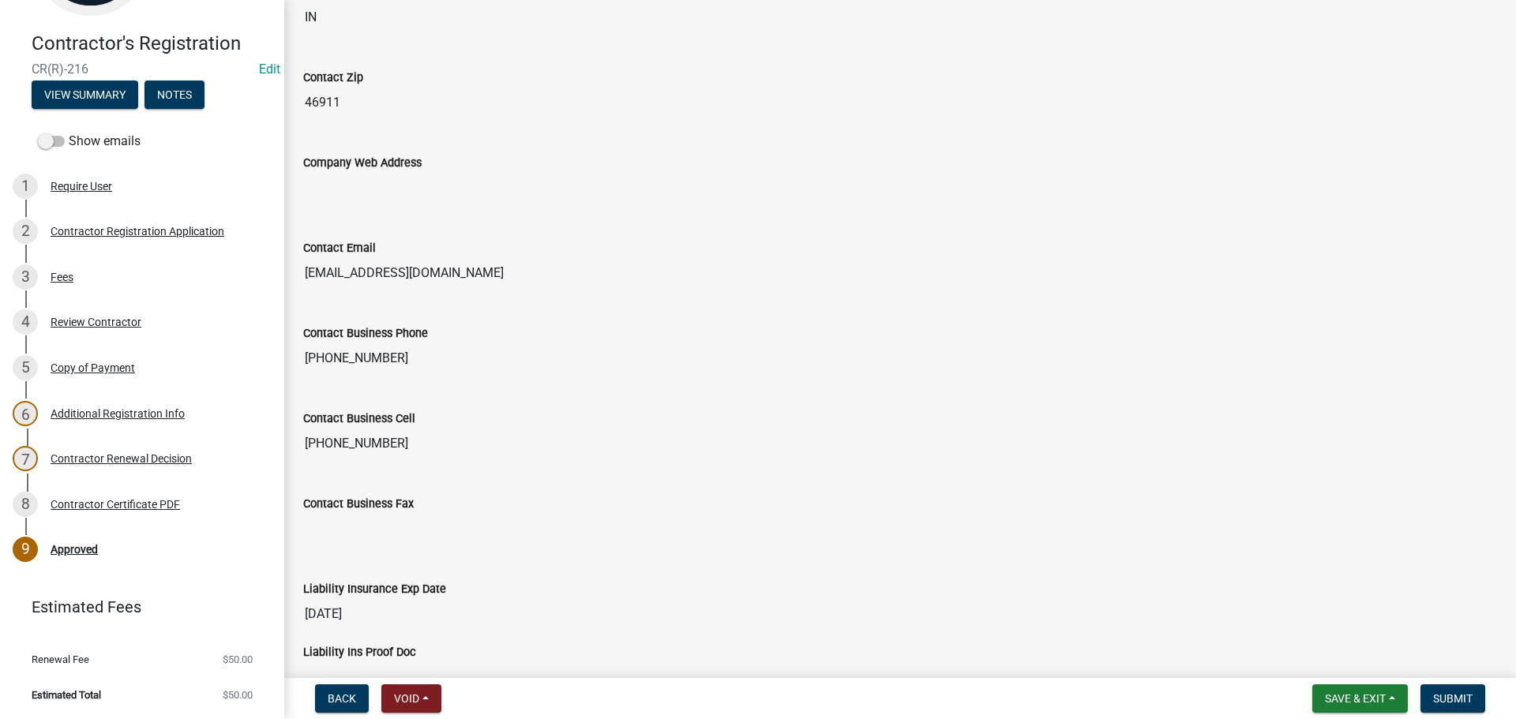
scroll to position [923, 0]
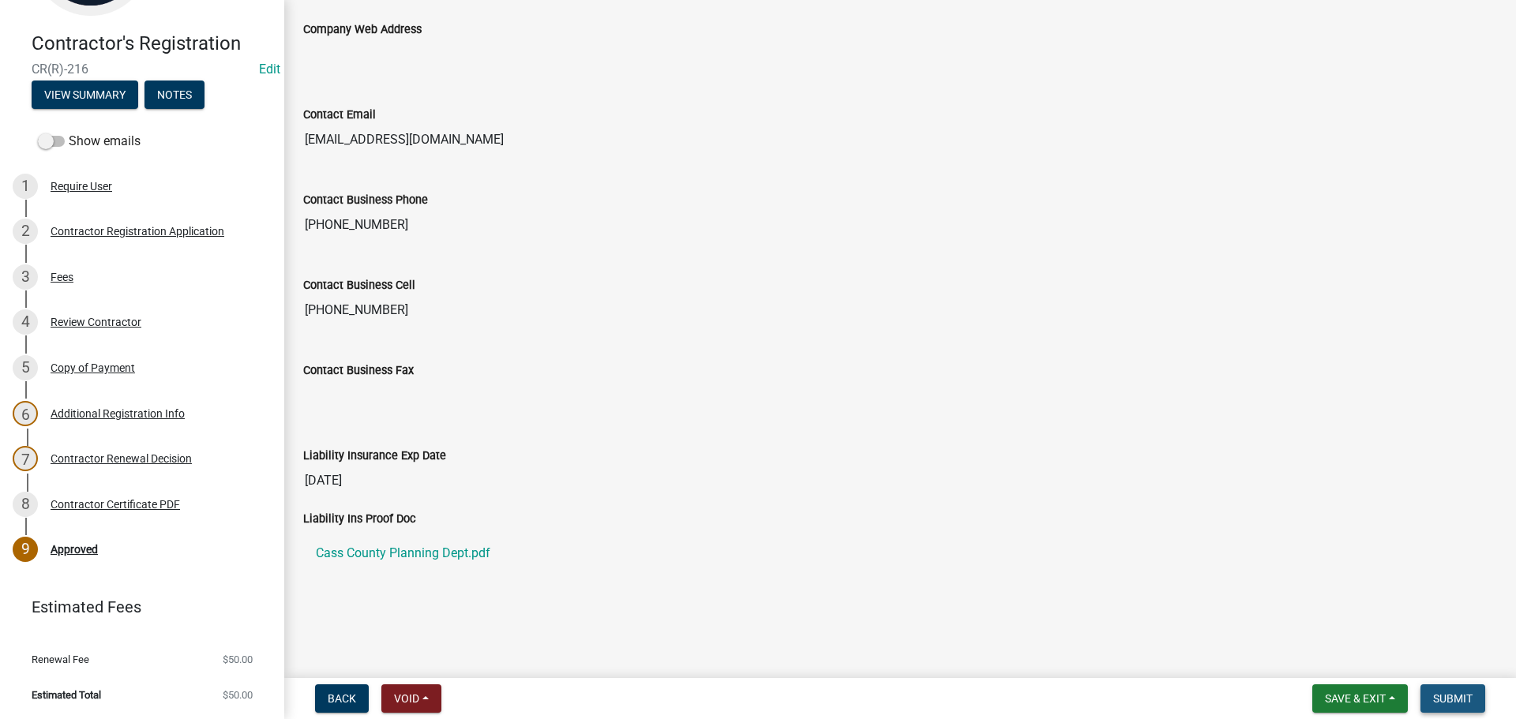
click at [1468, 700] on span "Submit" at bounding box center [1452, 699] width 39 height 13
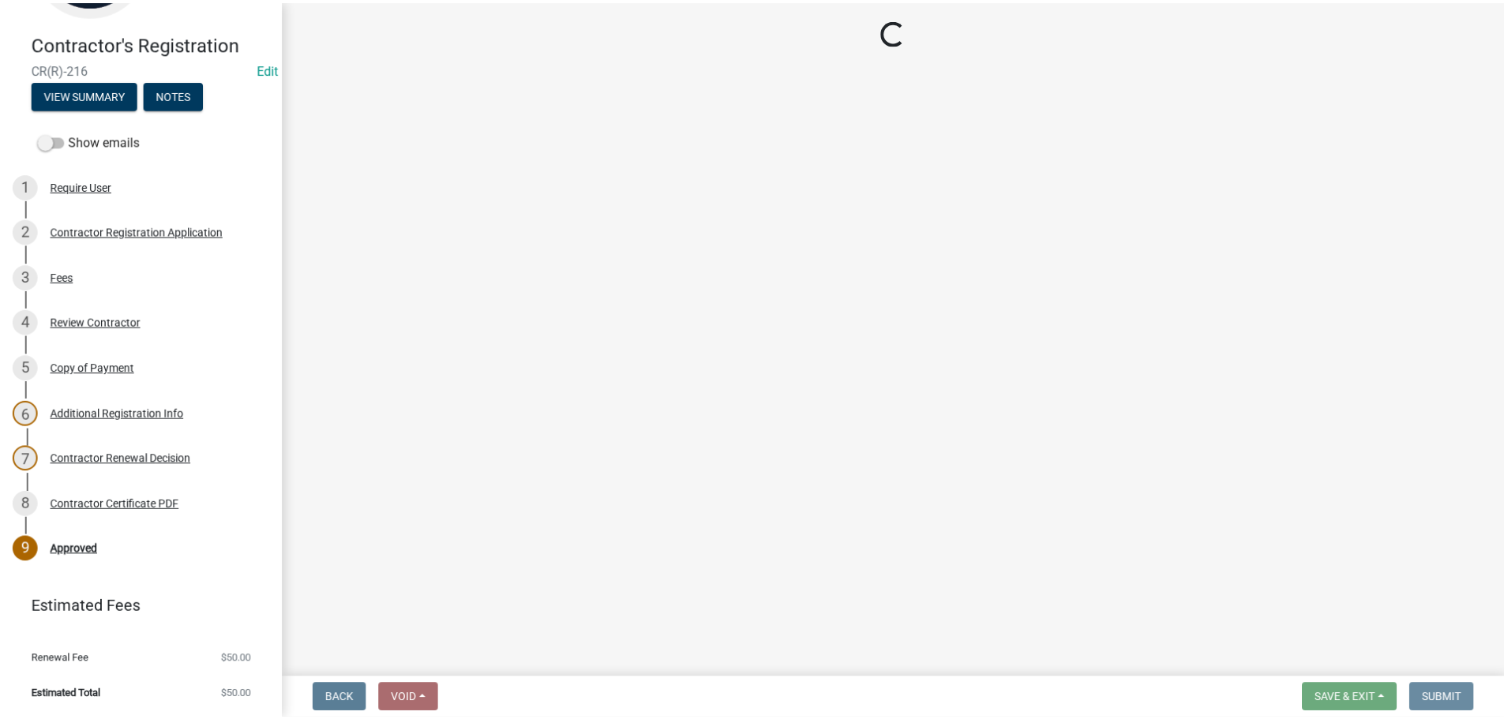
scroll to position [0, 0]
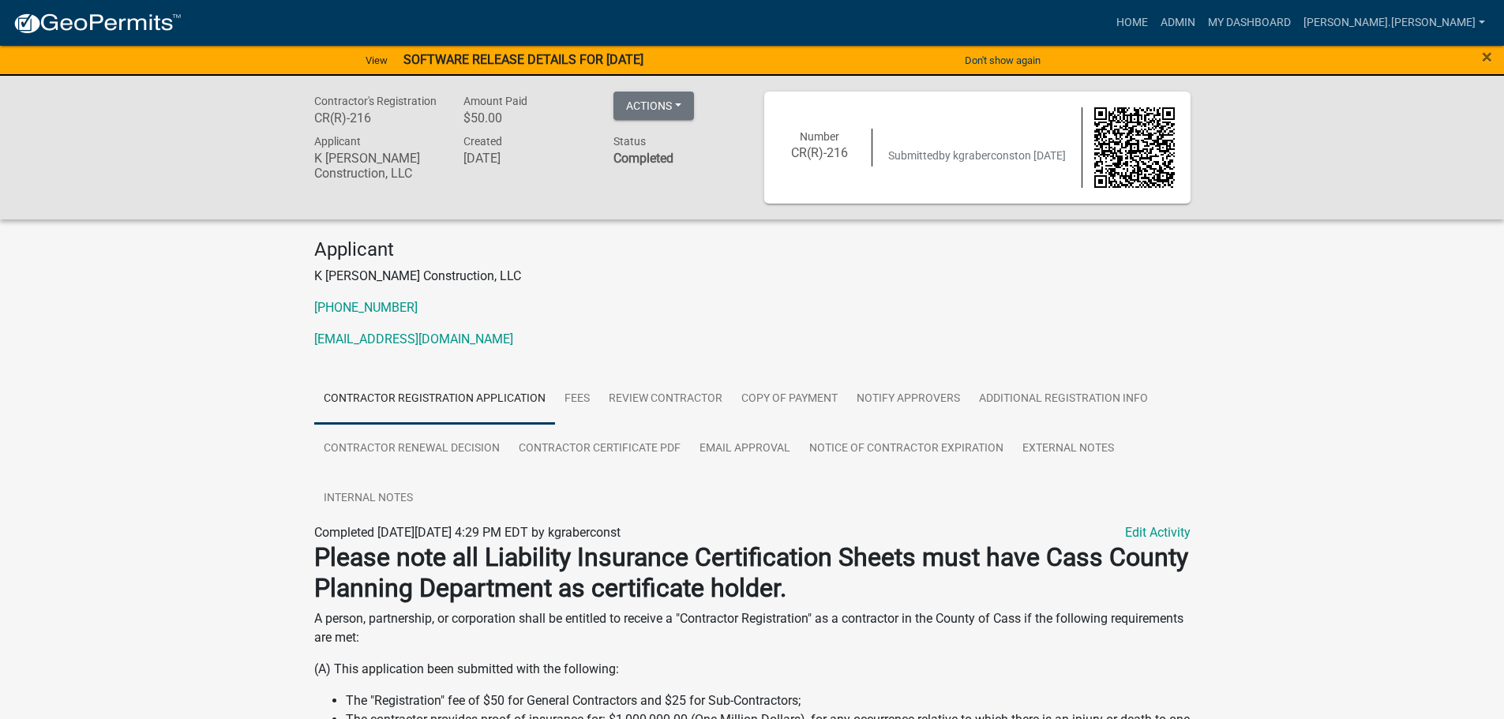
drag, startPoint x: 1402, startPoint y: 553, endPoint x: 1388, endPoint y: 551, distance: 13.5
